Goal: Find contact information: Find contact information

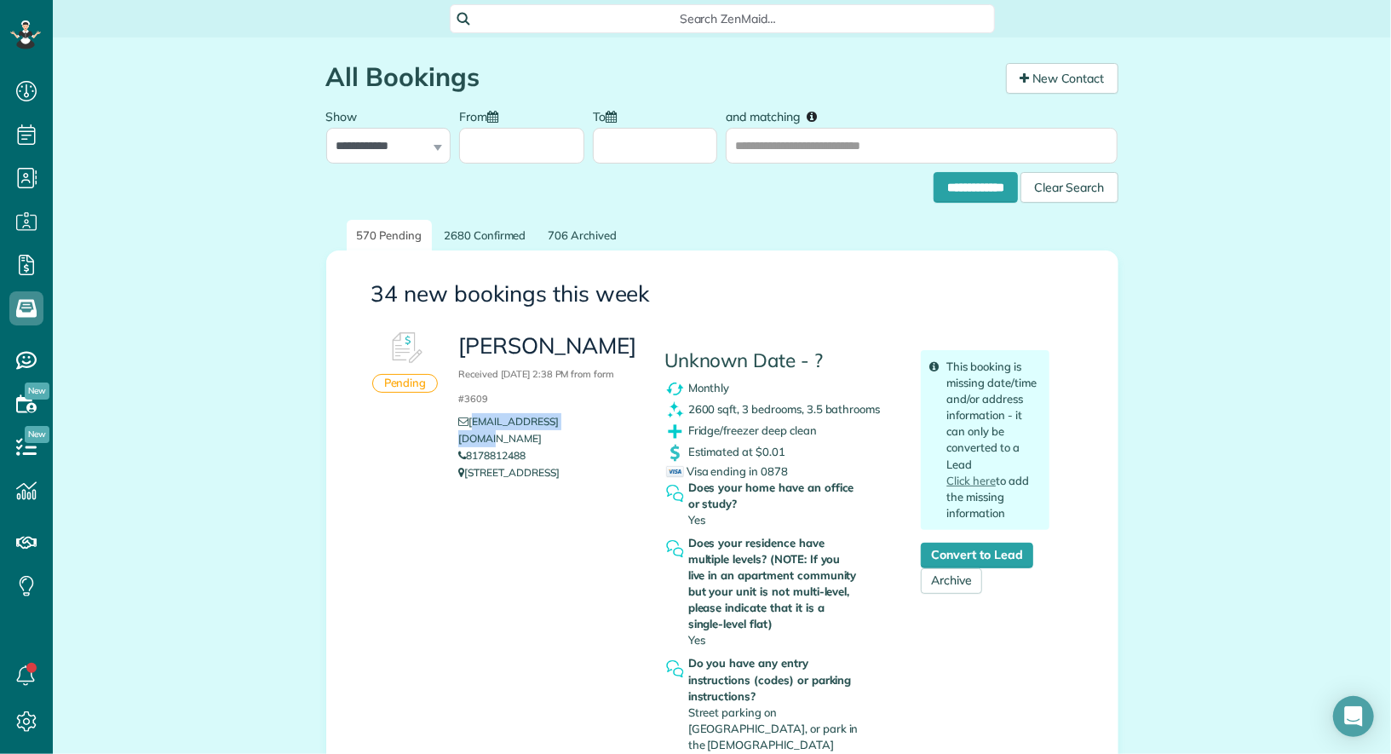
scroll to position [262, 0]
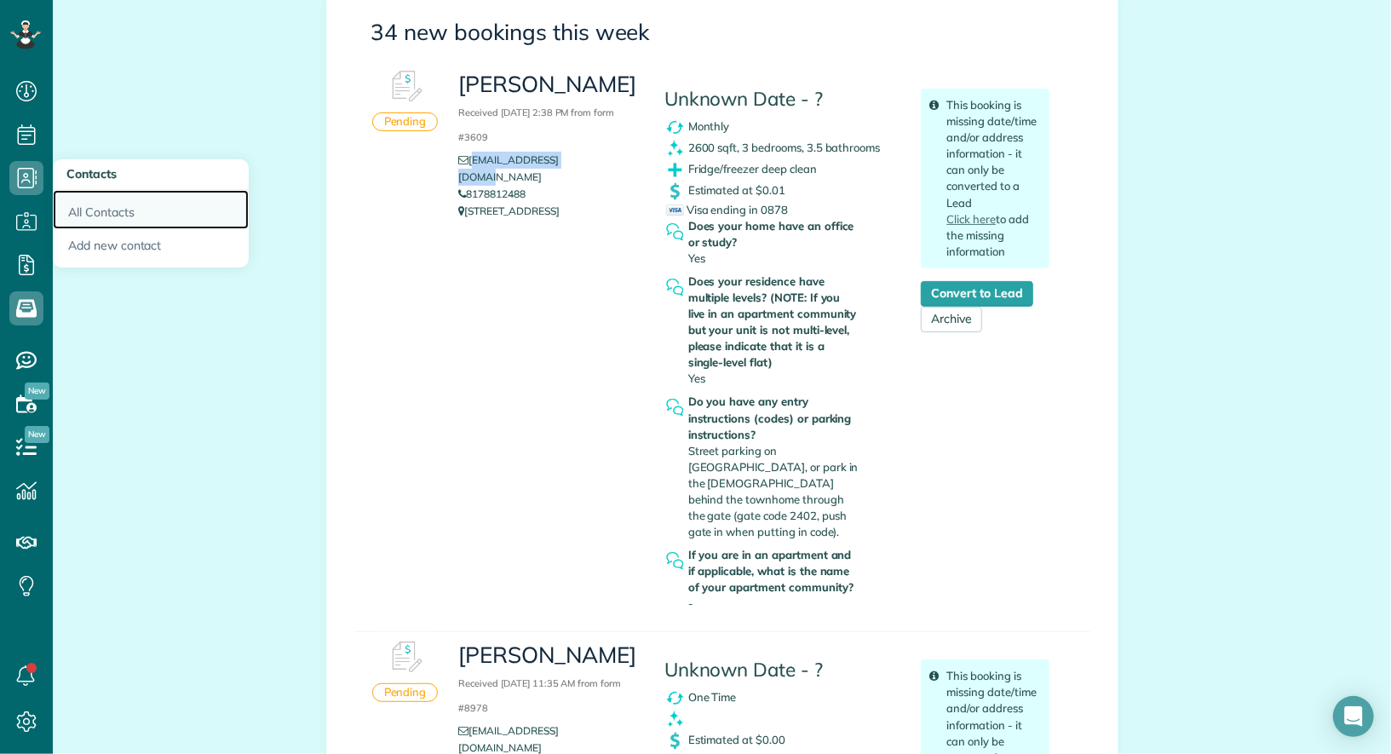
click at [90, 202] on link "All Contacts" at bounding box center [151, 209] width 196 height 39
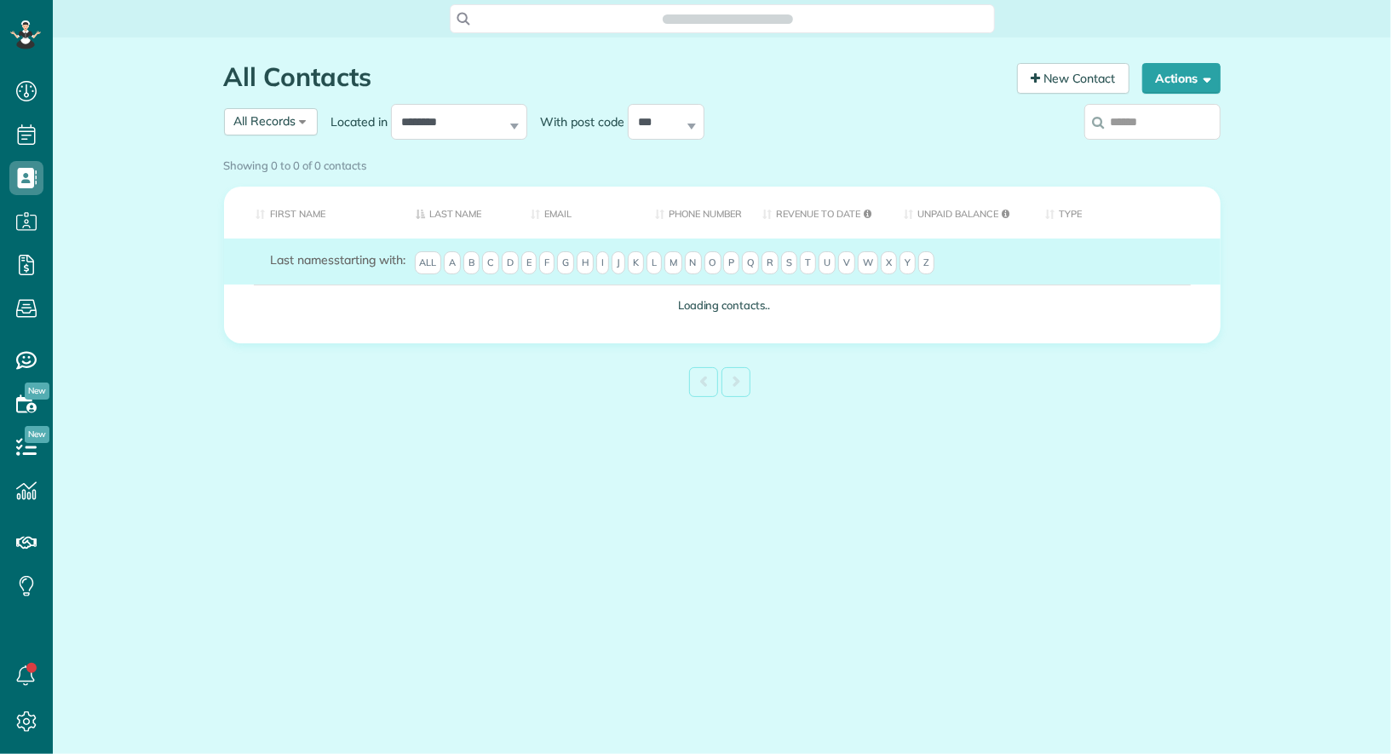
scroll to position [7, 7]
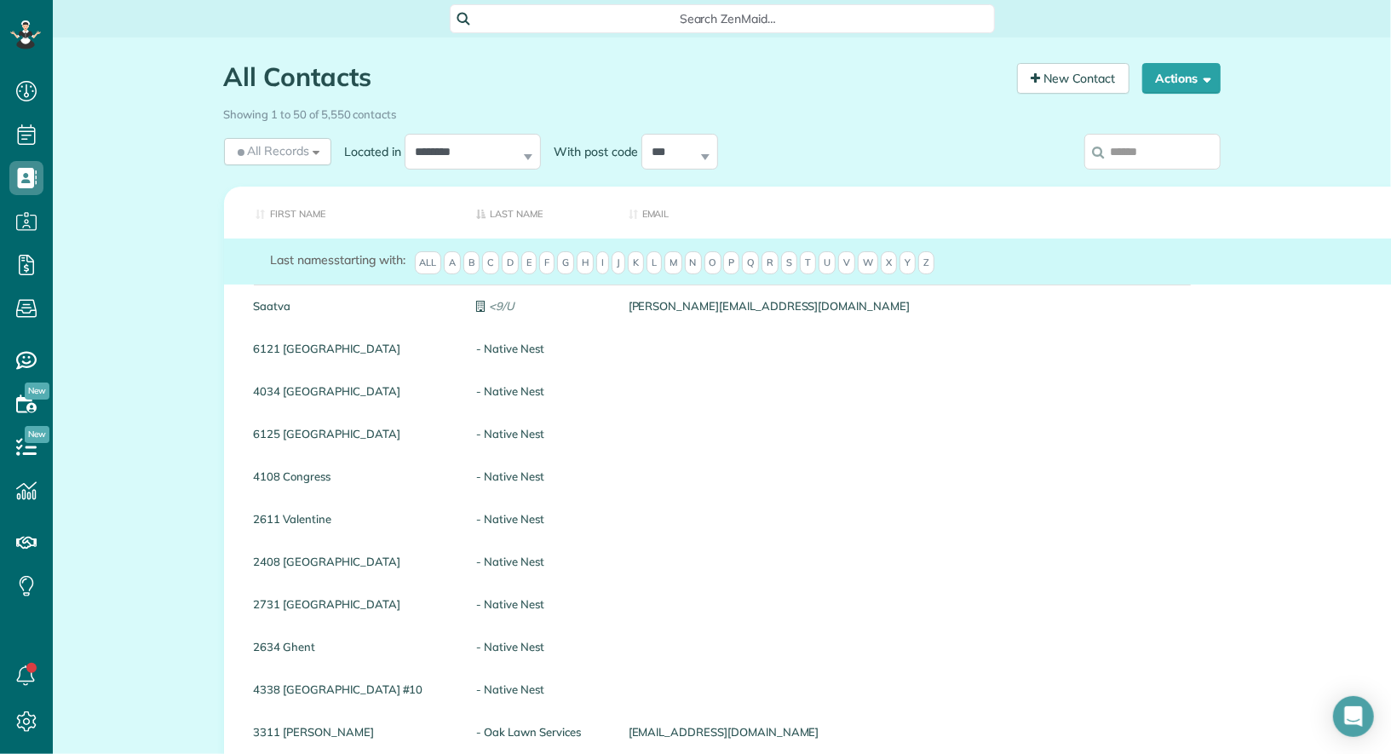
click at [1180, 163] on input "search" at bounding box center [1152, 152] width 136 height 36
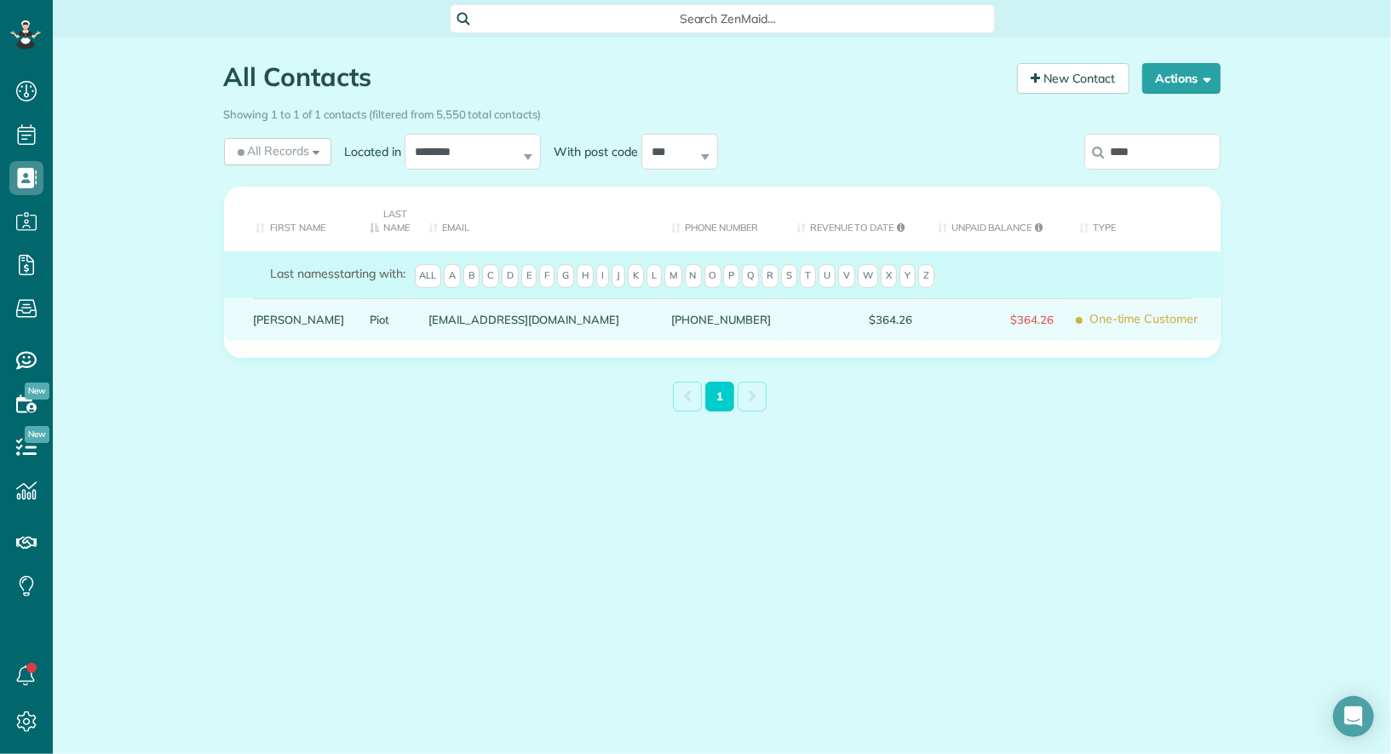
type input "****"
click at [262, 320] on link "Allison" at bounding box center [299, 320] width 91 height 12
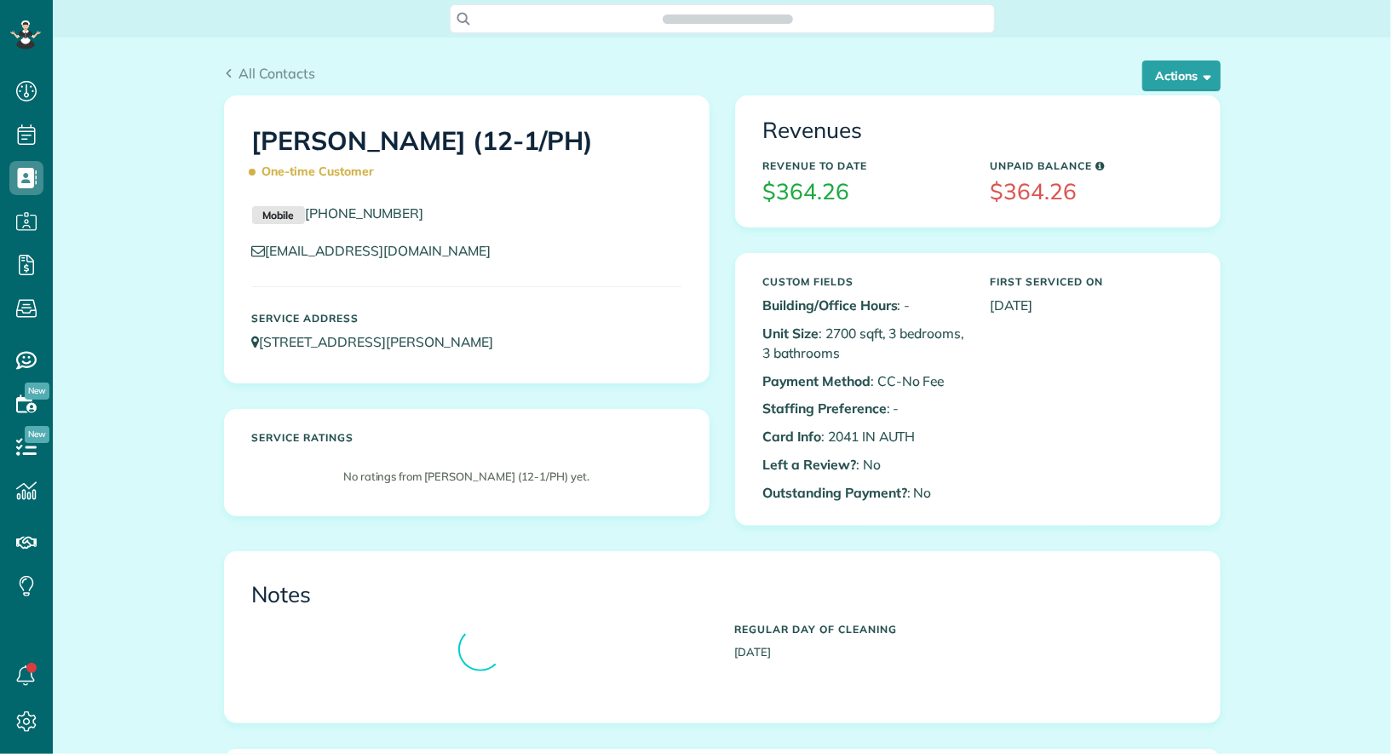
scroll to position [7, 7]
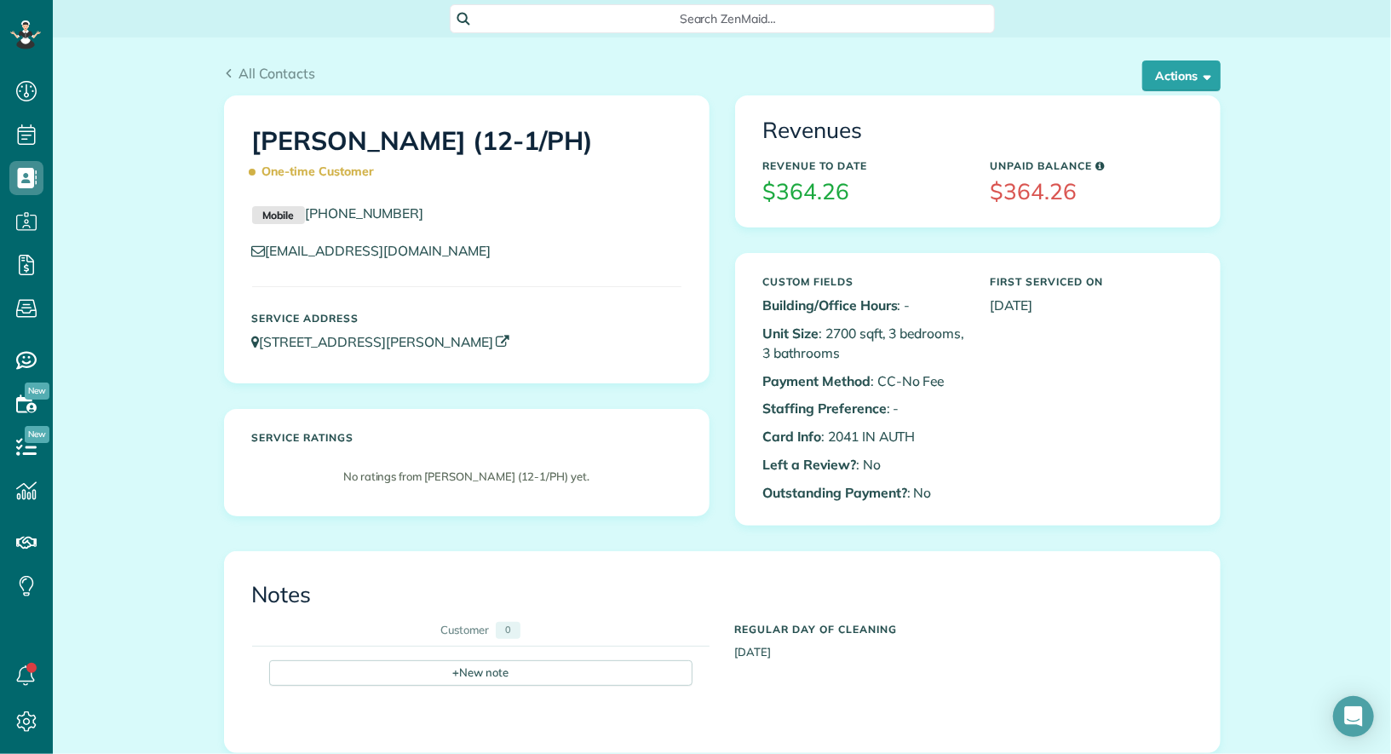
drag, startPoint x: 553, startPoint y: 342, endPoint x: 263, endPoint y: 346, distance: 289.7
click at [263, 346] on p "8316 Chadbourne Road Dallas TX 75209" at bounding box center [466, 342] width 429 height 20
copy link "8316 Chadbourne Road Dallas TX 75209"
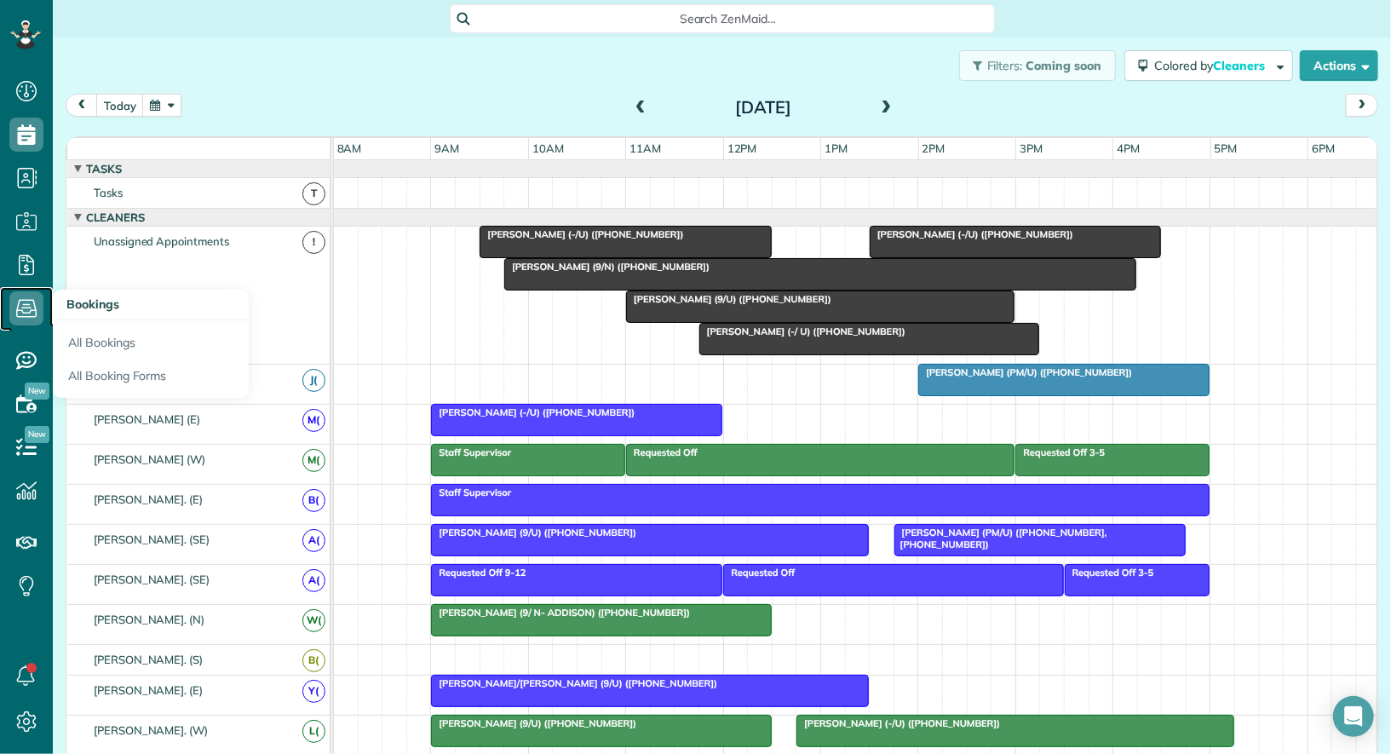
click at [22, 312] on use at bounding box center [26, 309] width 20 height 18
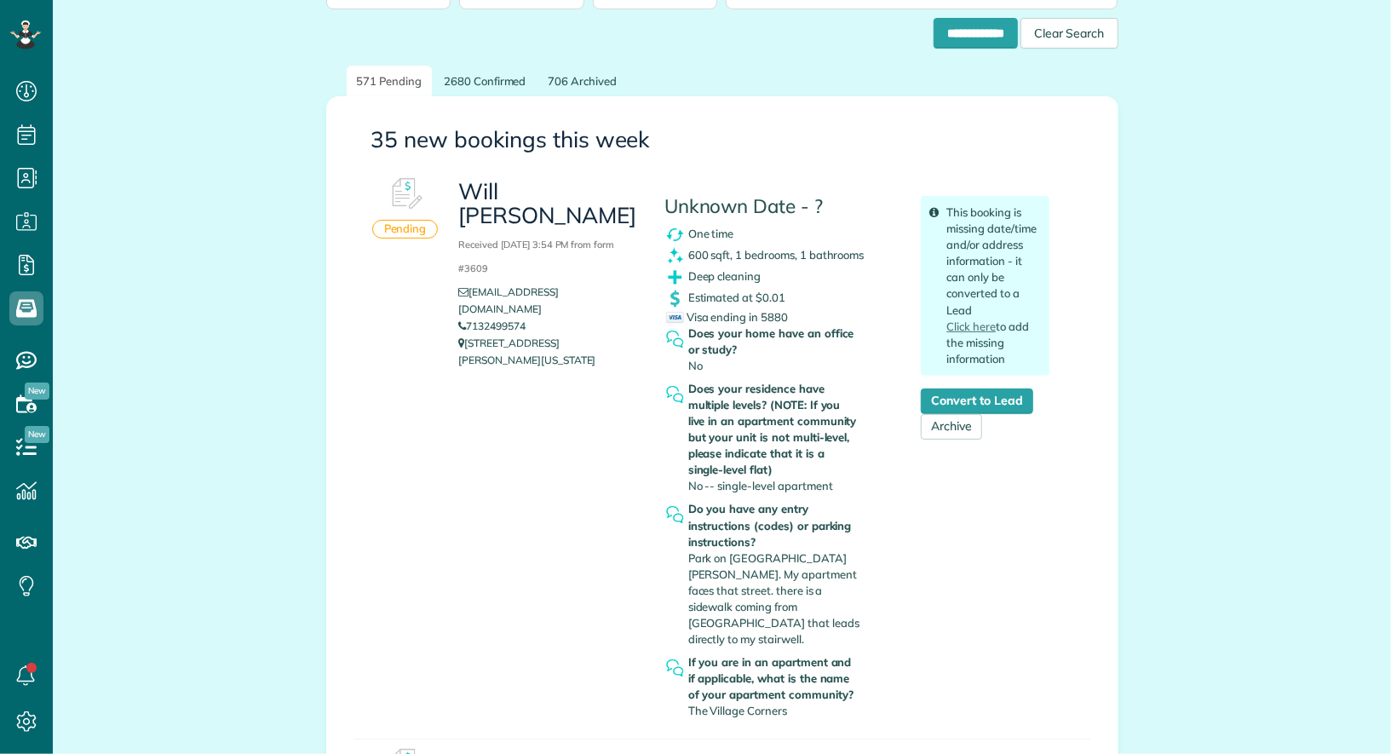
scroll to position [152, 0]
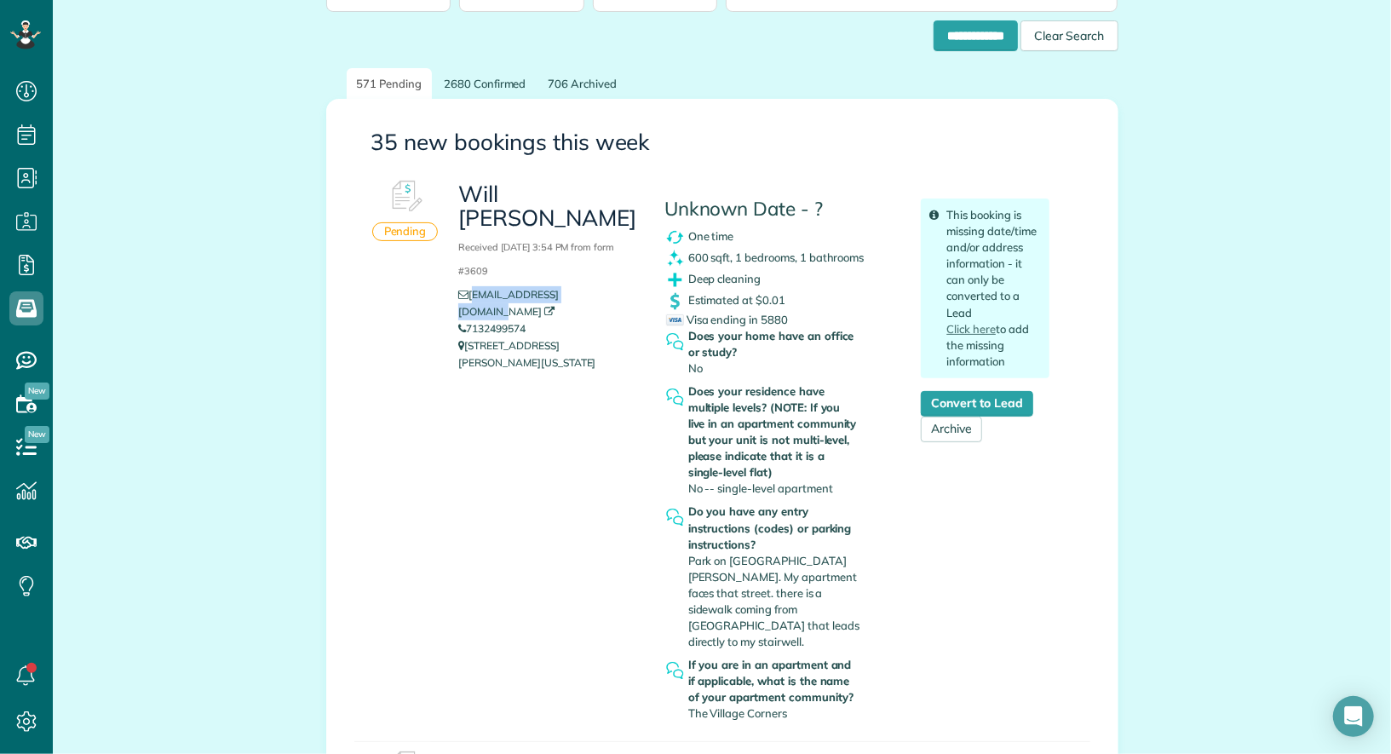
drag, startPoint x: 607, startPoint y: 276, endPoint x: 474, endPoint y: 273, distance: 132.9
click at [474, 286] on li "willsicola3@gmail.com" at bounding box center [548, 303] width 180 height 34
copy link "willsicola3@gmail.com"
click at [462, 502] on div "Will Sicola Received August 17, 2025 3:54 PM from form #3609 willsicola3@gmail.…" at bounding box center [754, 449] width 617 height 557
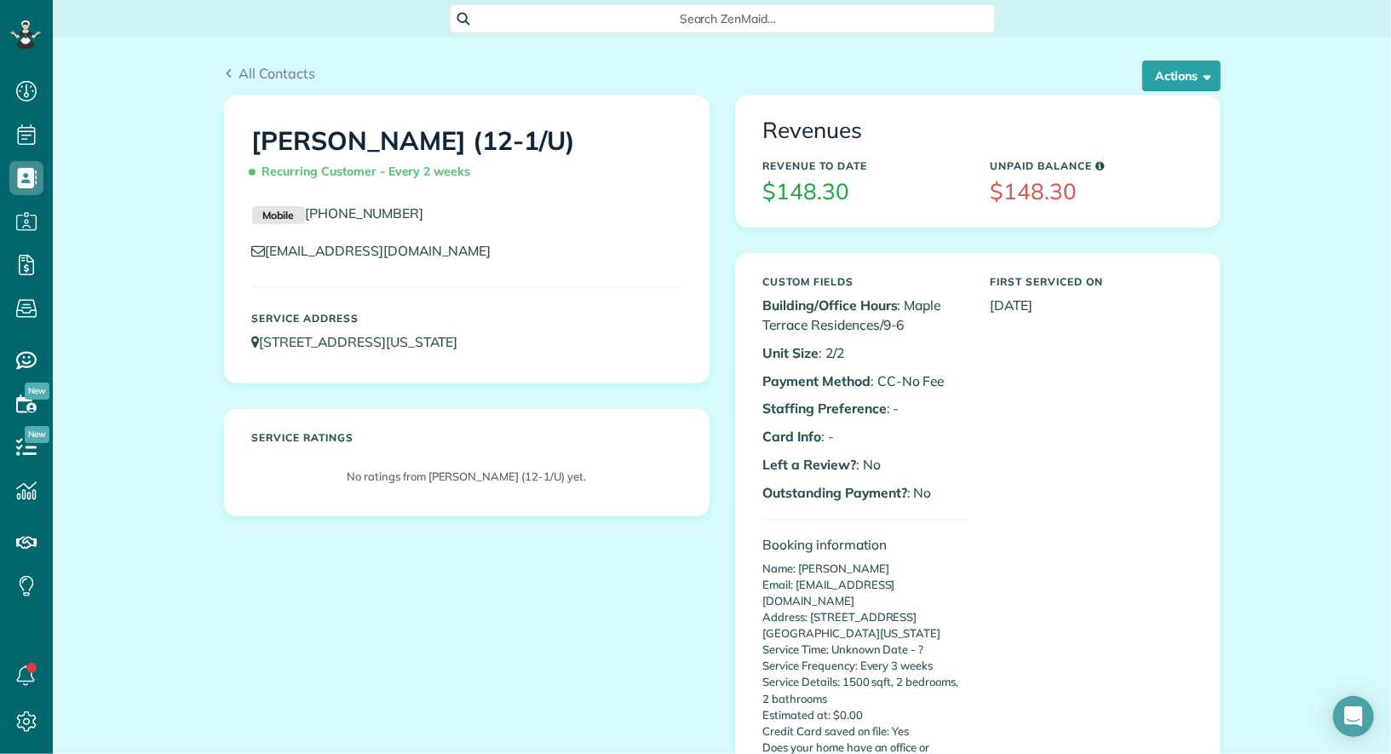
scroll to position [7, 7]
